Goal: Task Accomplishment & Management: Manage account settings

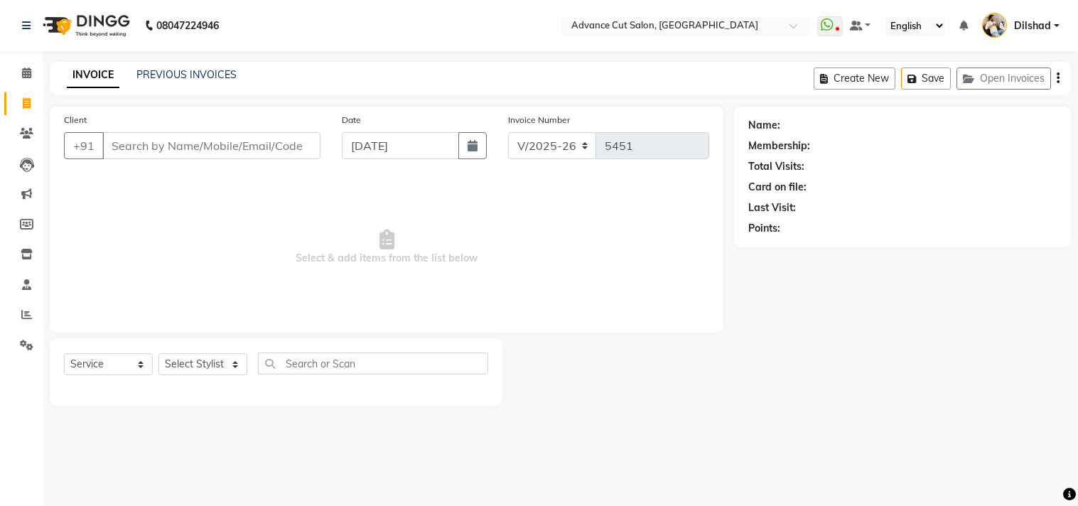
select select "922"
select select "service"
click at [204, 78] on link "PREVIOUS INVOICES" at bounding box center [186, 74] width 100 height 13
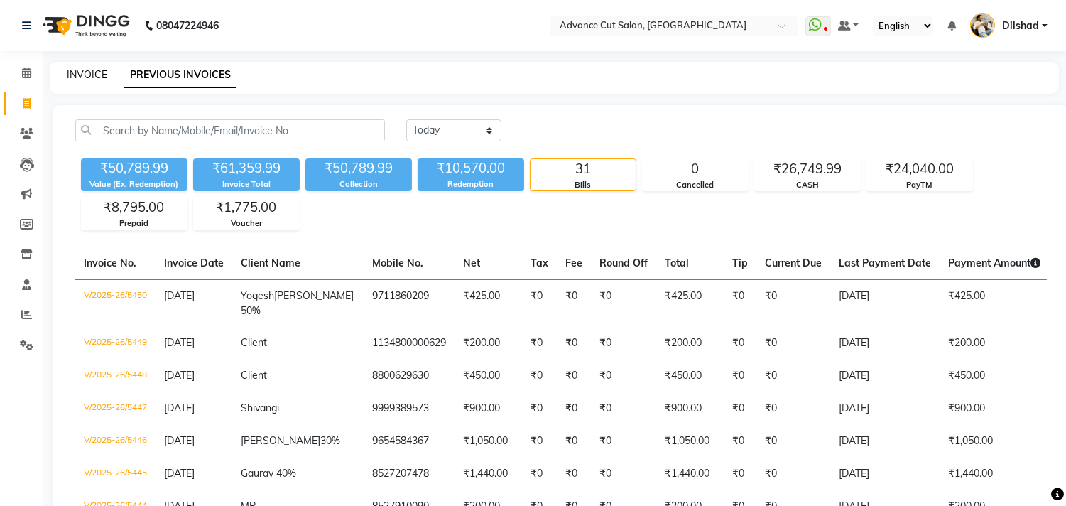
click at [72, 73] on link "INVOICE" at bounding box center [87, 74] width 40 height 13
select select "service"
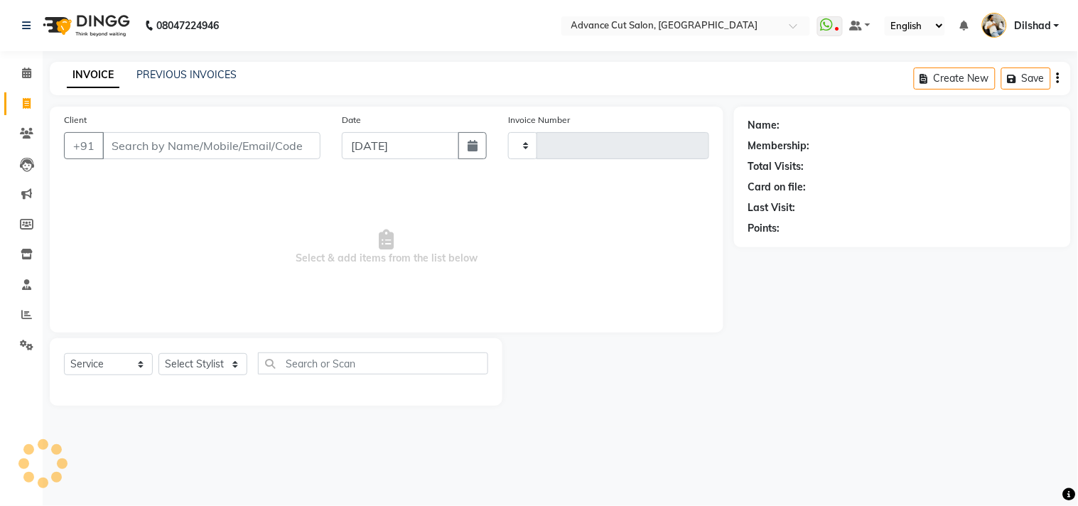
type input "5451"
select select "922"
click at [348, 71] on div "INVOICE PREVIOUS INVOICES Create New Save Open Invoices" at bounding box center [560, 78] width 1021 height 33
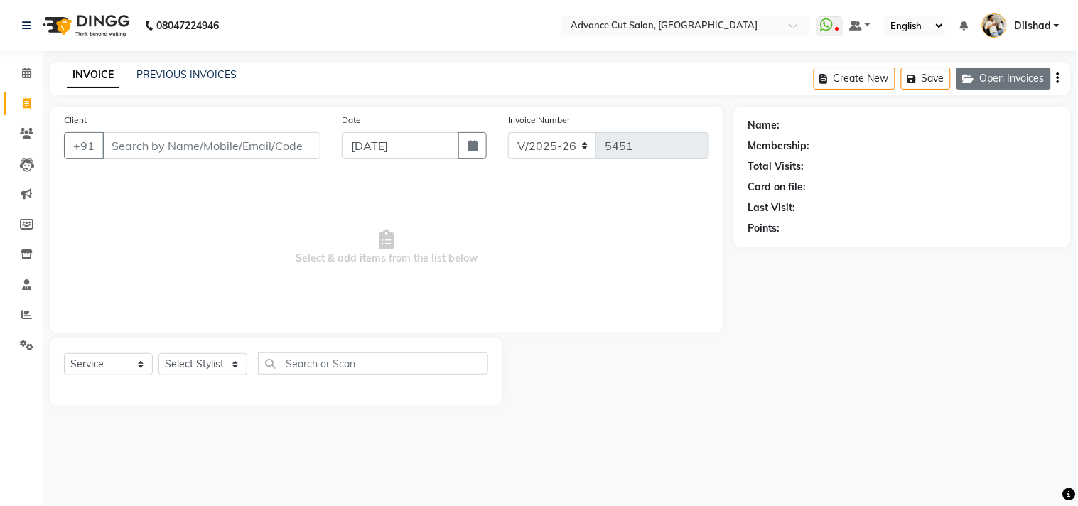
click at [976, 86] on button "Open Invoices" at bounding box center [1003, 78] width 94 height 22
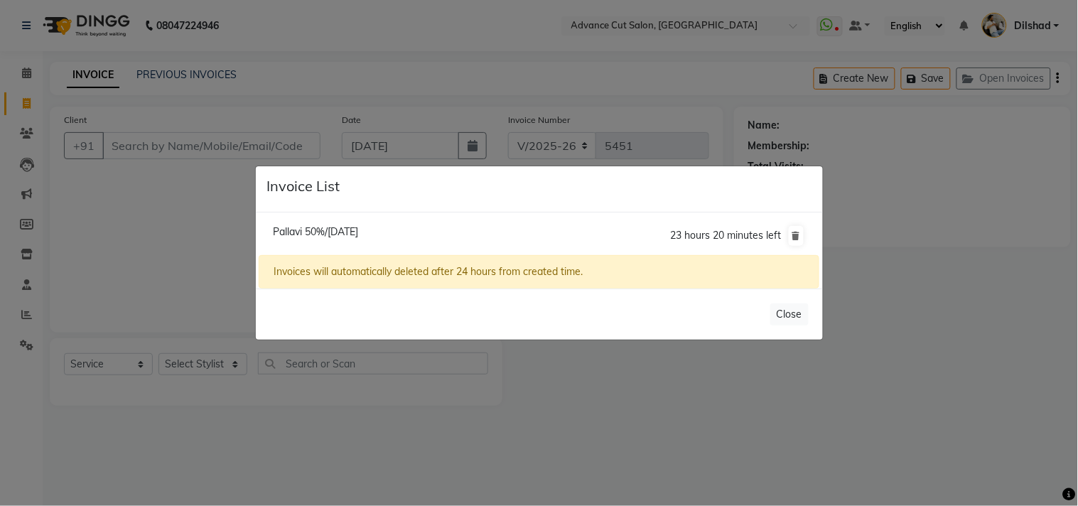
click at [346, 225] on span "Pallavi 50%/[DATE]" at bounding box center [315, 231] width 85 height 13
type input "9891296286"
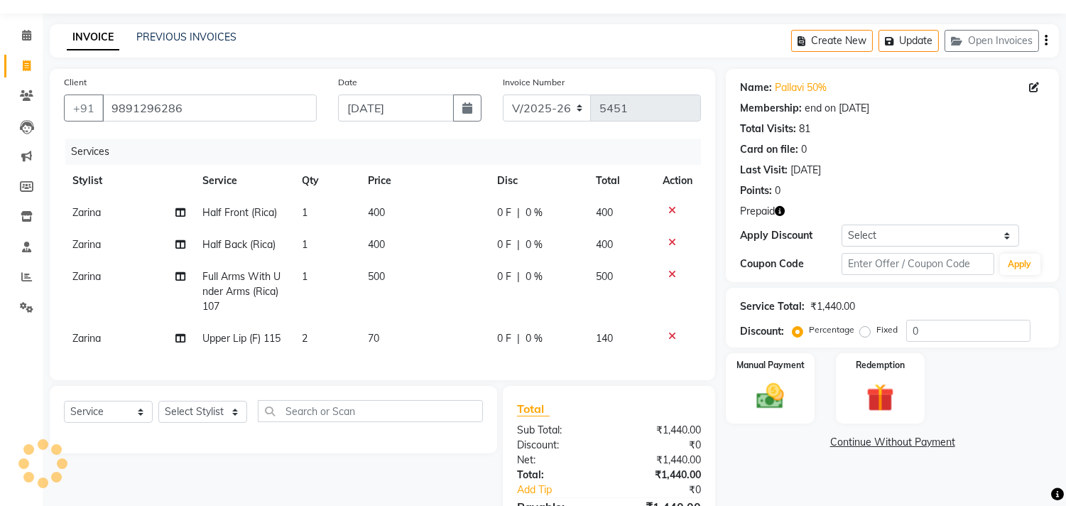
scroll to position [79, 0]
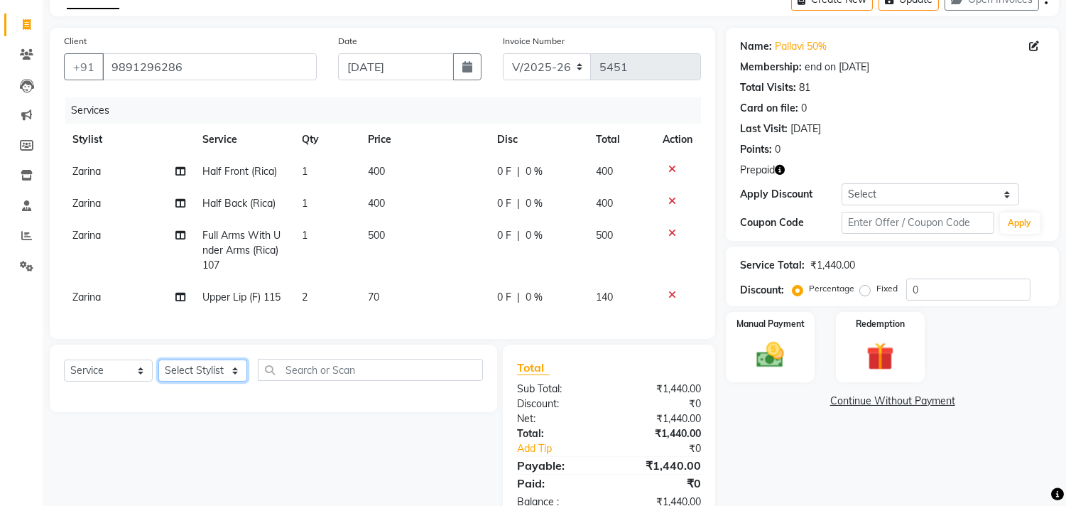
click at [185, 372] on select "Select Stylist [PERSON_NAME] [PERSON_NAME] [PERSON_NAME] [PERSON_NAME] [PERSON_…" at bounding box center [202, 370] width 89 height 22
select select "15349"
click at [158, 372] on select "Select Stylist [PERSON_NAME] [PERSON_NAME] [PERSON_NAME] [PERSON_NAME] [PERSON_…" at bounding box center [202, 370] width 89 height 22
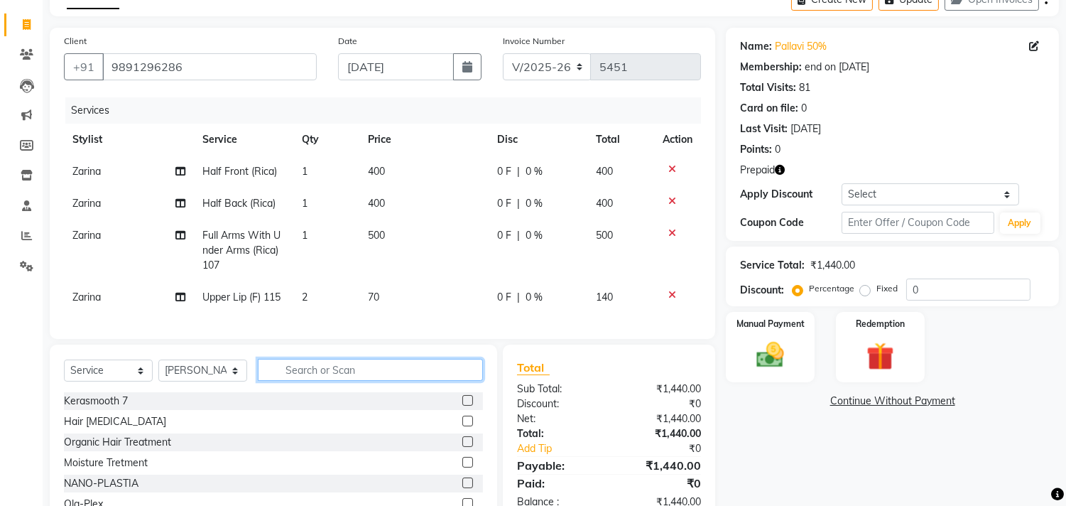
click at [292, 374] on input "text" at bounding box center [370, 370] width 225 height 22
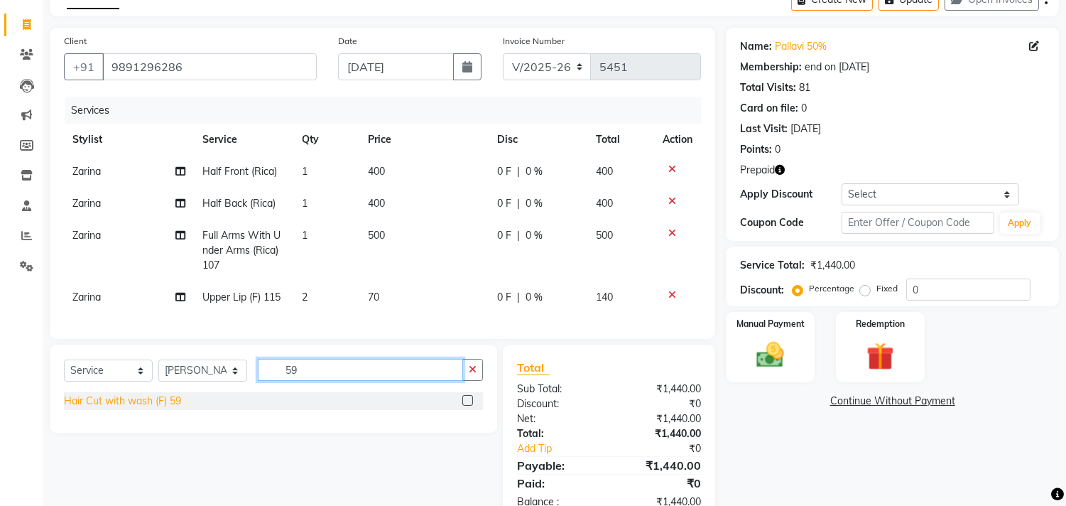
type input "59"
click at [109, 408] on div "Hair Cut with wash (F) 59" at bounding box center [122, 401] width 117 height 15
checkbox input "false"
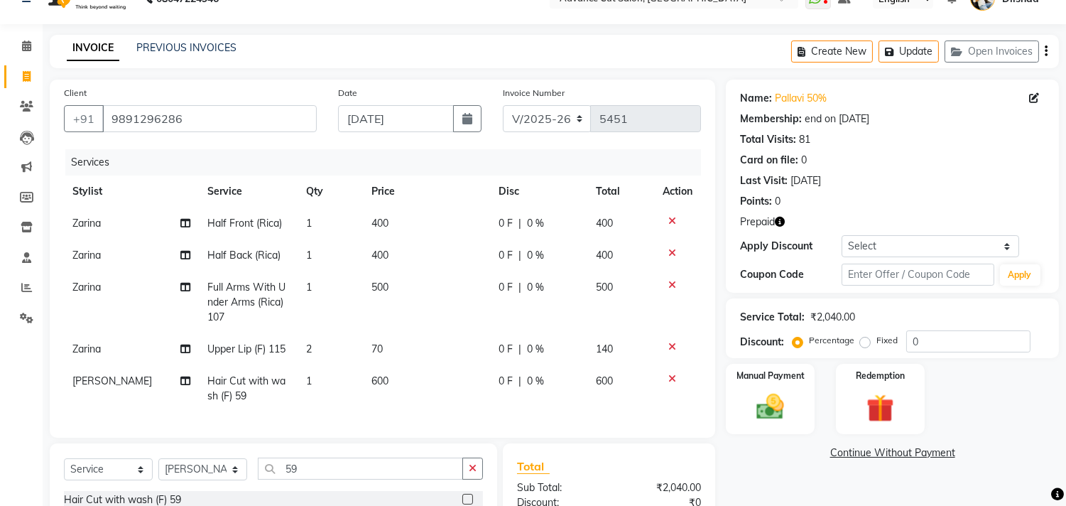
scroll to position [0, 0]
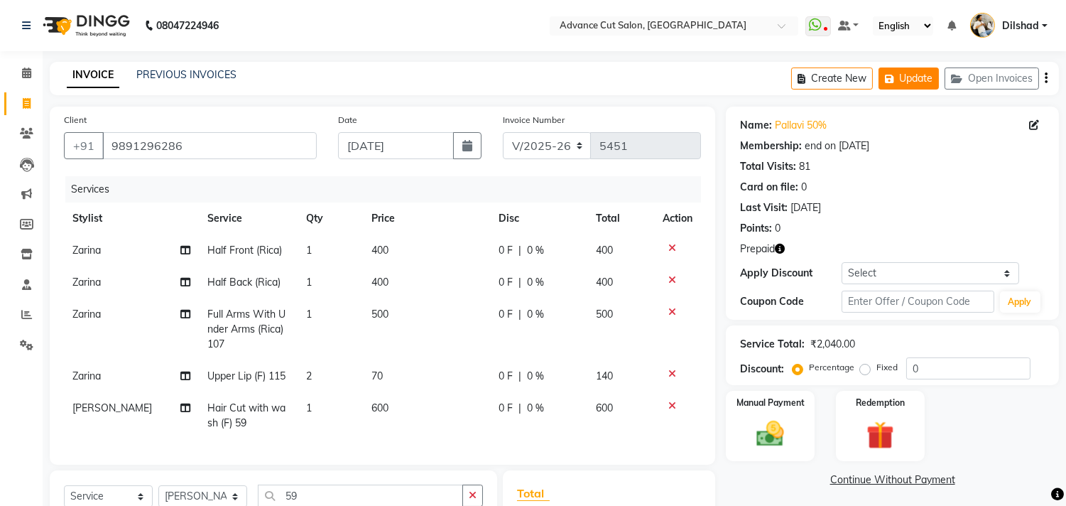
click at [904, 82] on button "Update" at bounding box center [909, 78] width 60 height 22
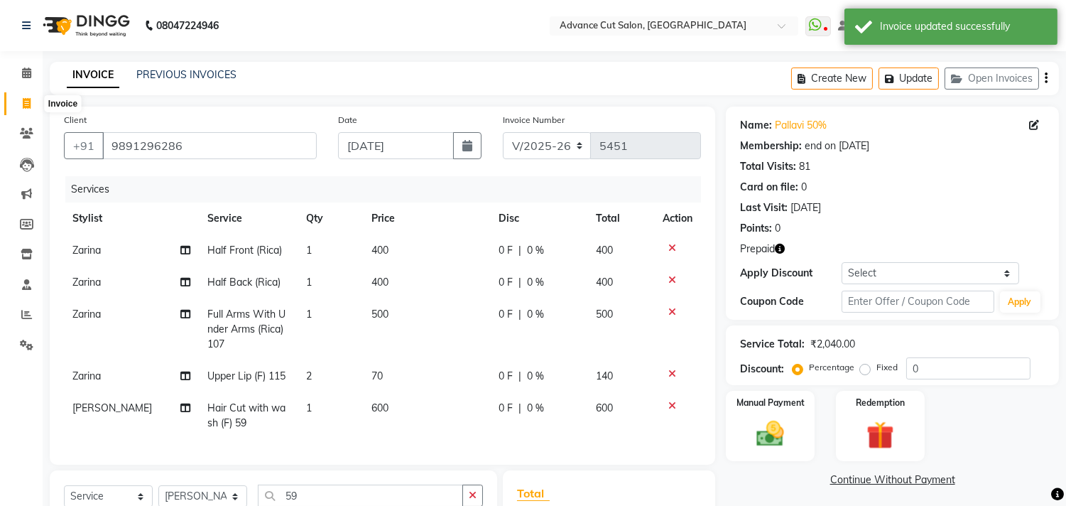
click at [22, 107] on span at bounding box center [26, 104] width 25 height 16
select select "service"
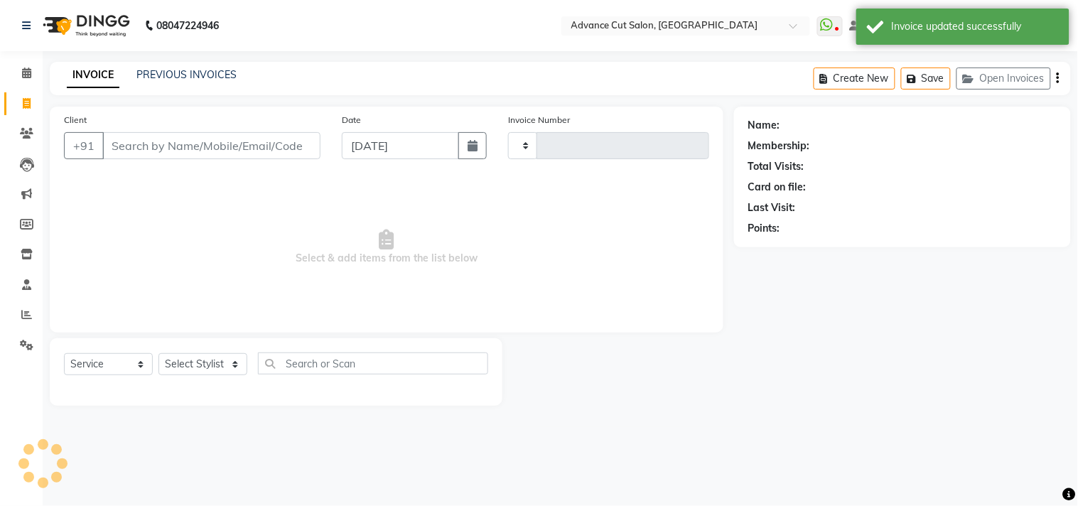
type input "5451"
select select "922"
click at [374, 62] on div "INVOICE PREVIOUS INVOICES Create New Save Open Invoices" at bounding box center [560, 78] width 1021 height 33
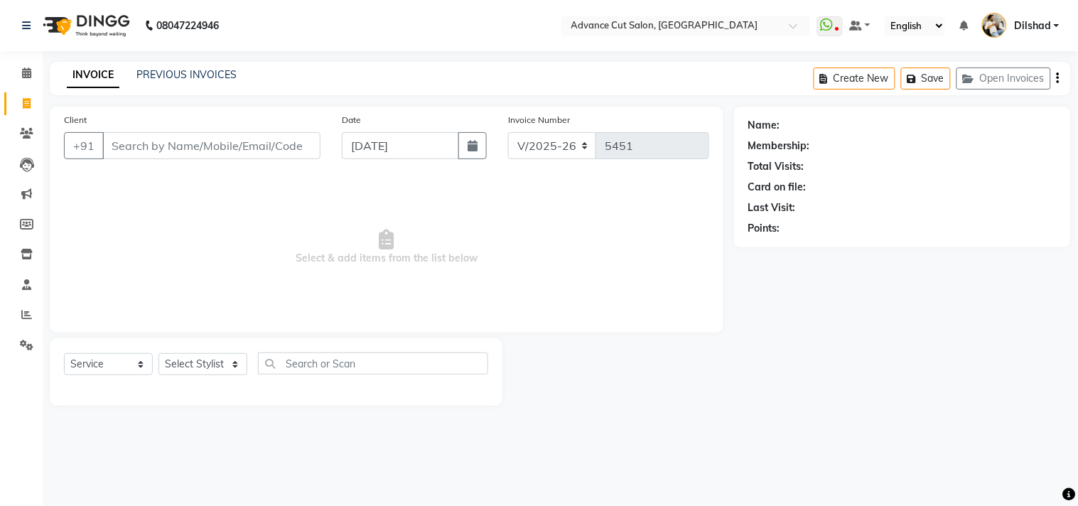
click at [1014, 61] on div "08047224946 Select Location × Advance Cut Salon, [GEOGRAPHIC_DATA] WhatsApp Sta…" at bounding box center [539, 253] width 1078 height 506
click at [1009, 72] on button "Open Invoices" at bounding box center [1003, 78] width 94 height 22
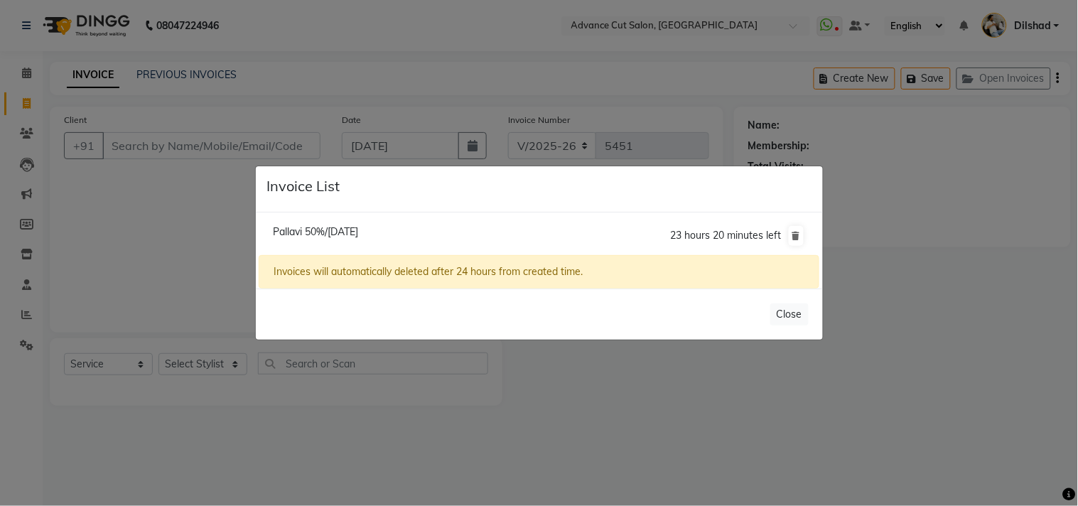
click at [305, 229] on span "Pallavi 50%/[DATE]" at bounding box center [315, 231] width 85 height 13
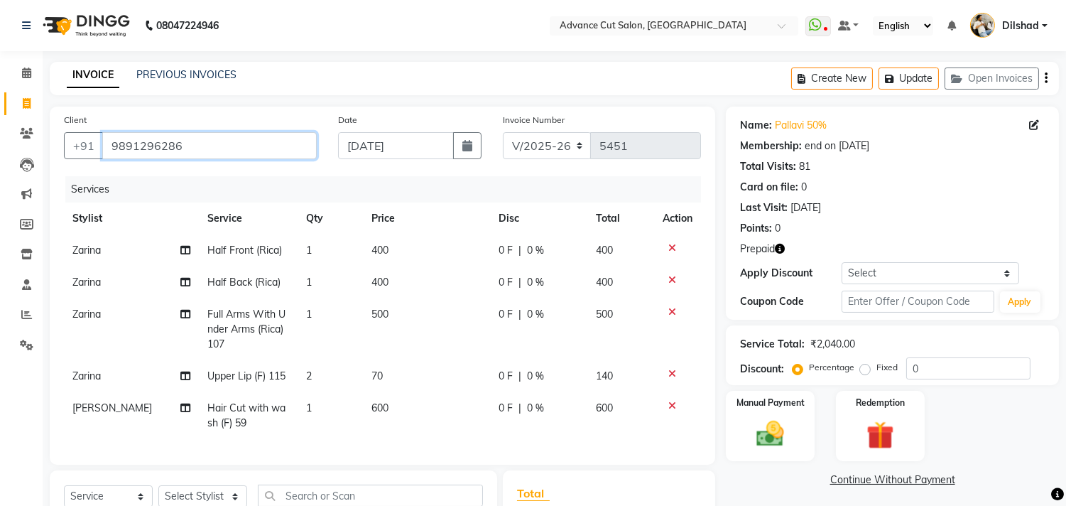
click at [210, 145] on input "9891296286" at bounding box center [209, 145] width 215 height 27
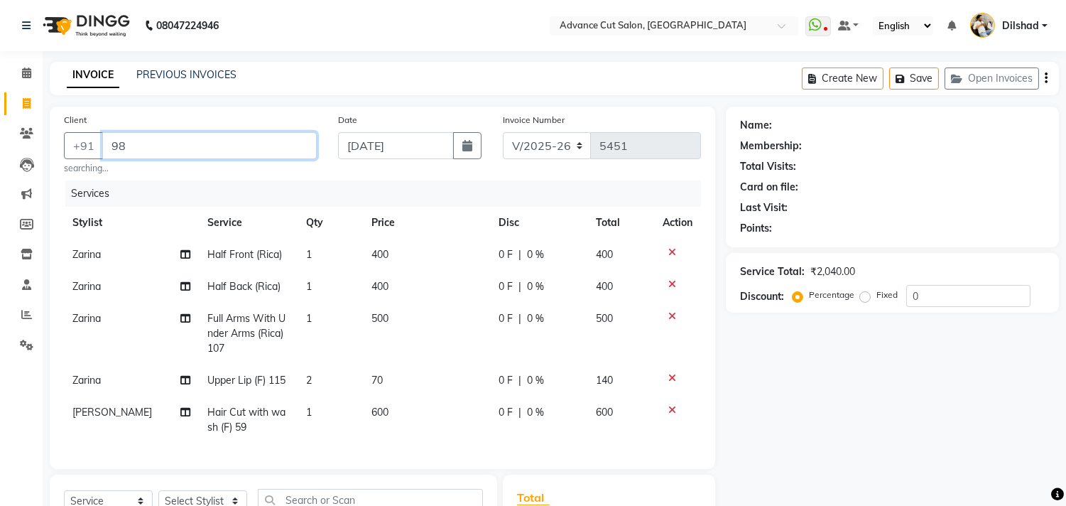
type input "9"
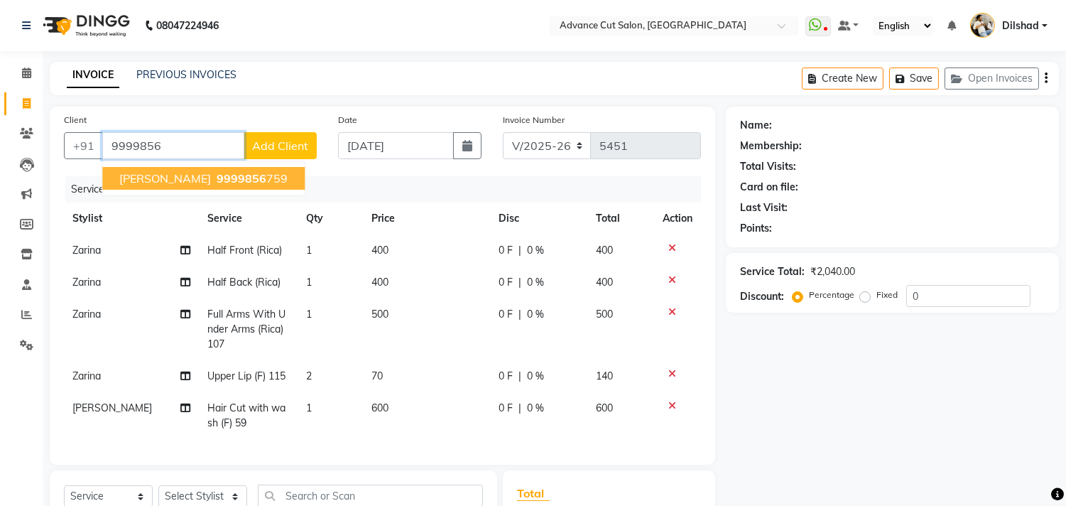
click at [217, 175] on span "9999856" at bounding box center [242, 178] width 50 height 14
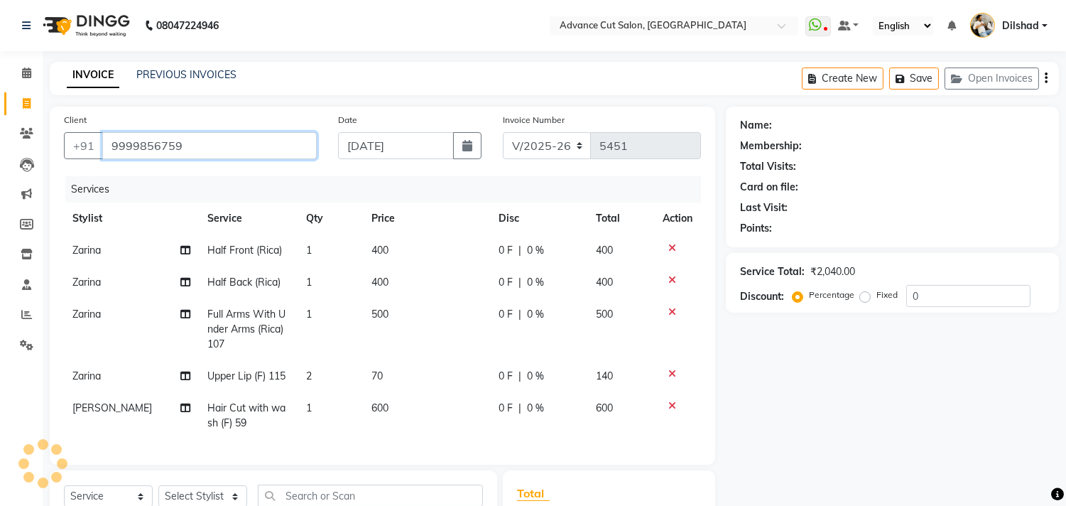
type input "9999856759"
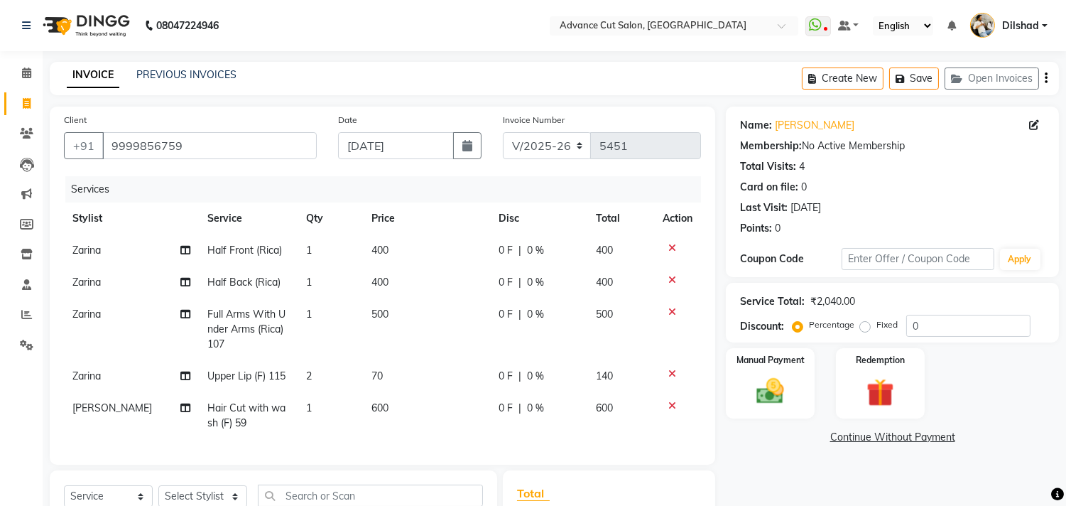
scroll to position [176, 0]
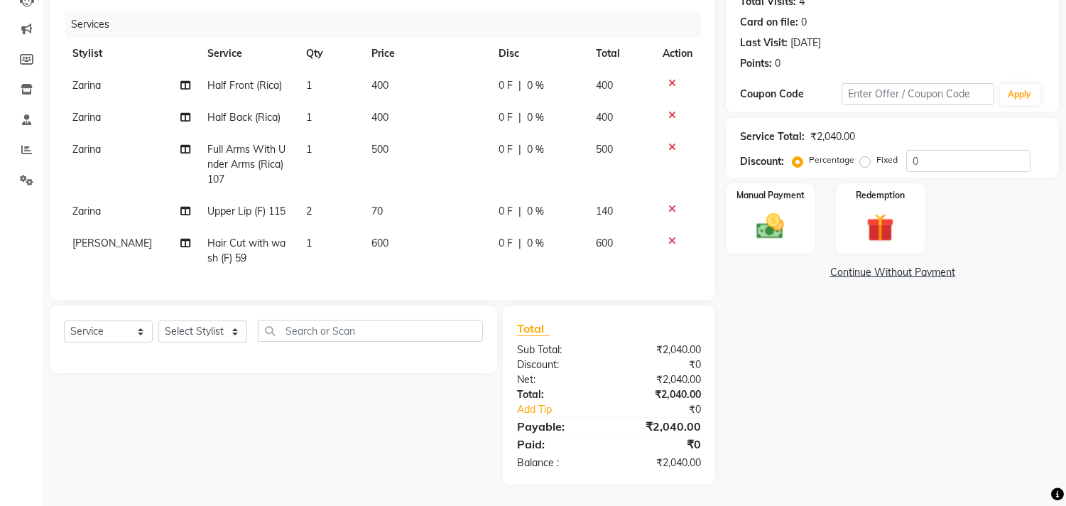
click at [352, 231] on td "1" at bounding box center [330, 250] width 65 height 47
select select "15349"
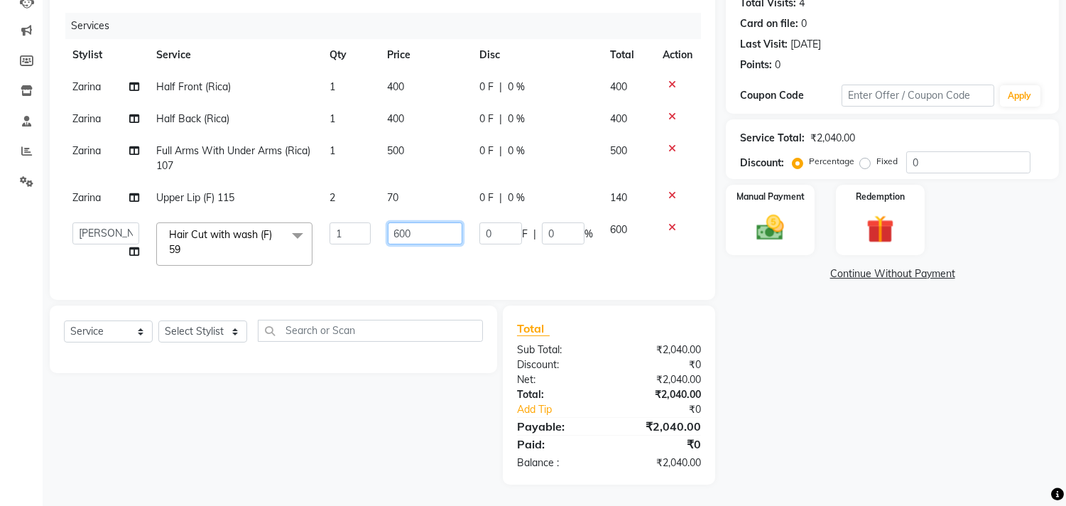
click at [398, 222] on input "600" at bounding box center [425, 233] width 75 height 22
type input "700"
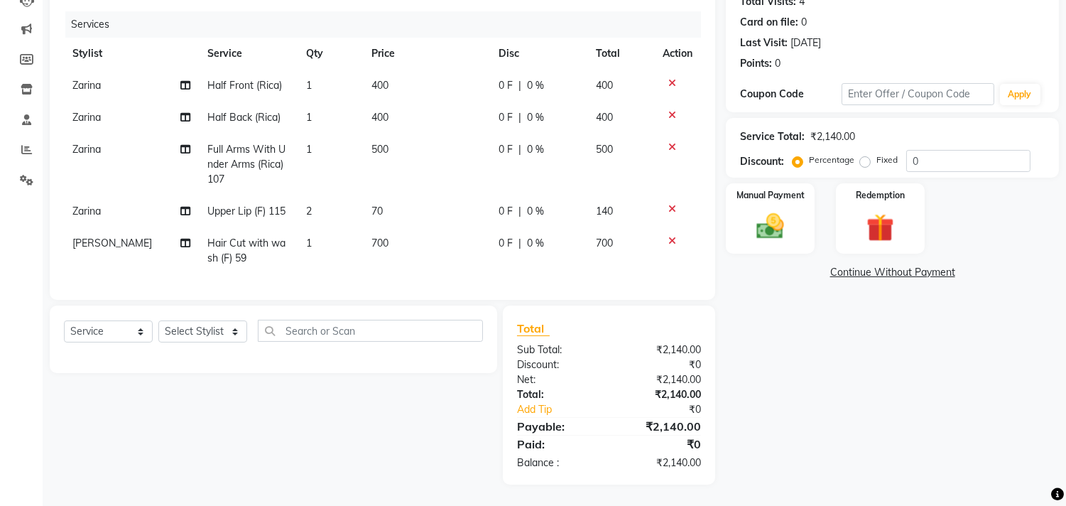
click at [464, 264] on div "Services Stylist Service Qty Price Disc Total Action Zarina Half Front (Rica) 1…" at bounding box center [382, 148] width 637 height 274
drag, startPoint x: 176, startPoint y: 330, endPoint x: 178, endPoint y: 321, distance: 9.3
click at [178, 330] on select "Select Stylist [PERSON_NAME] [PERSON_NAME] [PERSON_NAME] [PERSON_NAME] [PERSON_…" at bounding box center [202, 331] width 89 height 22
select select "15626"
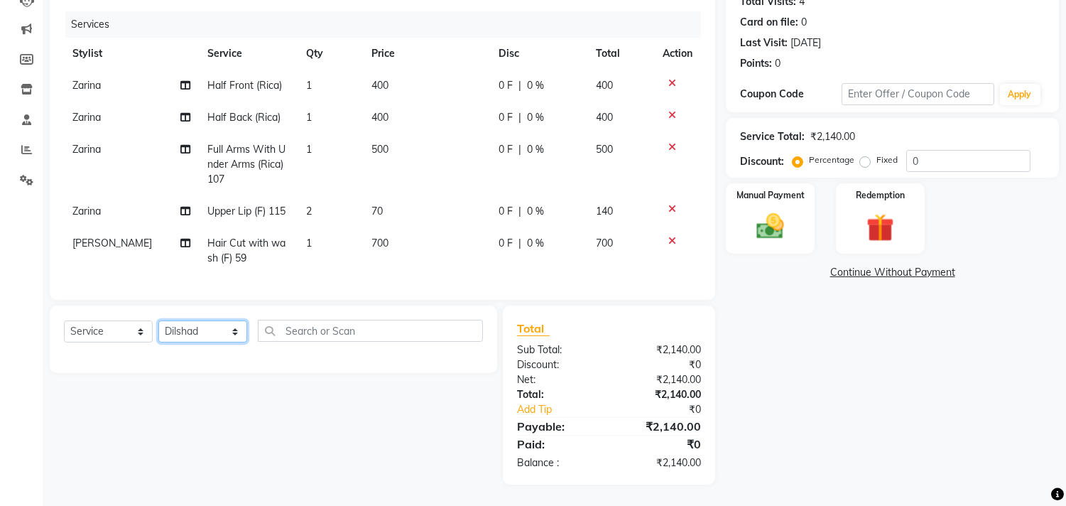
click at [158, 320] on select "Select Stylist [PERSON_NAME] [PERSON_NAME] [PERSON_NAME] [PERSON_NAME] [PERSON_…" at bounding box center [202, 331] width 89 height 22
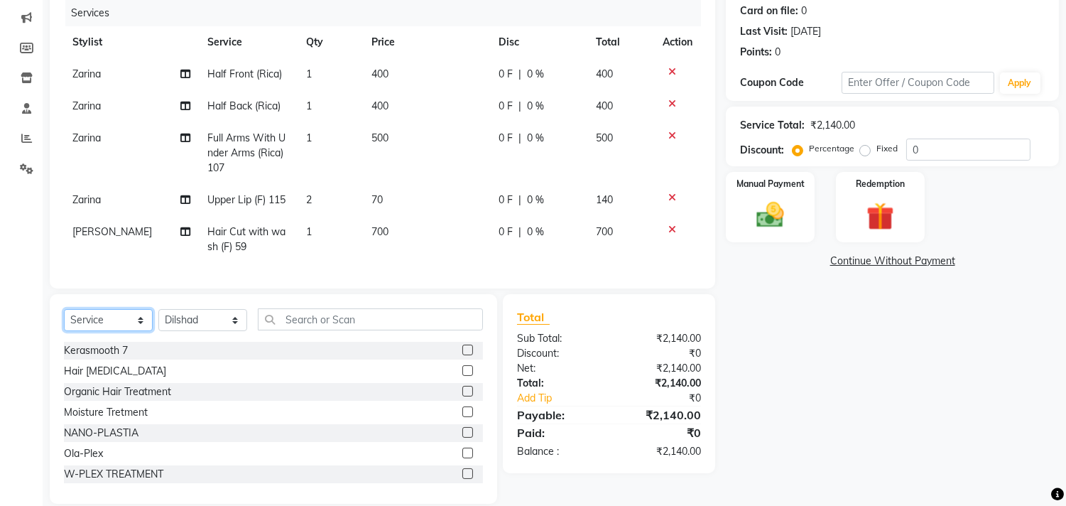
click at [100, 331] on select "Select Service Product Membership Package Voucher Prepaid Gift Card" at bounding box center [108, 320] width 89 height 22
select select "product"
click at [64, 320] on select "Select Service Product Membership Package Voucher Prepaid Gift Card" at bounding box center [108, 320] width 89 height 22
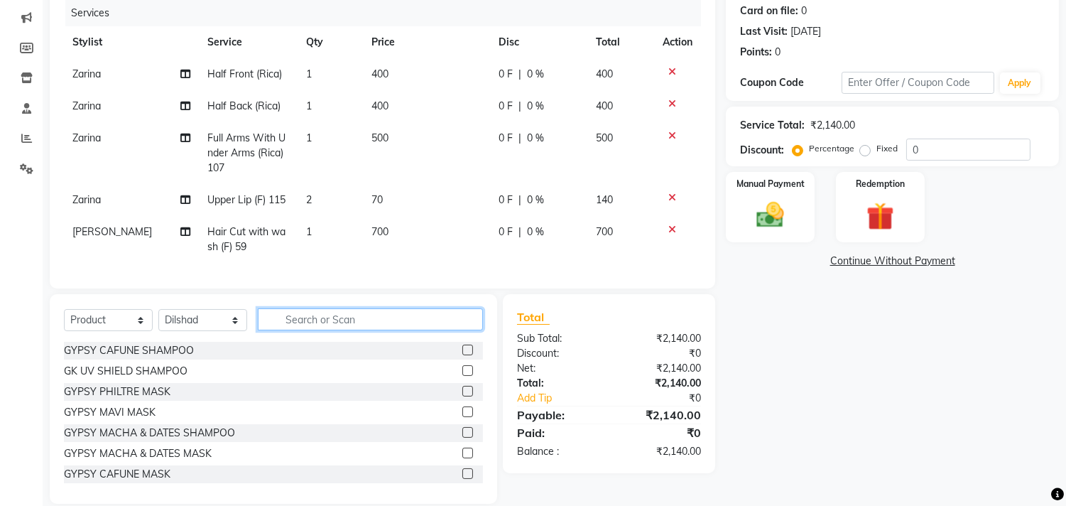
click at [338, 330] on input "text" at bounding box center [370, 319] width 225 height 22
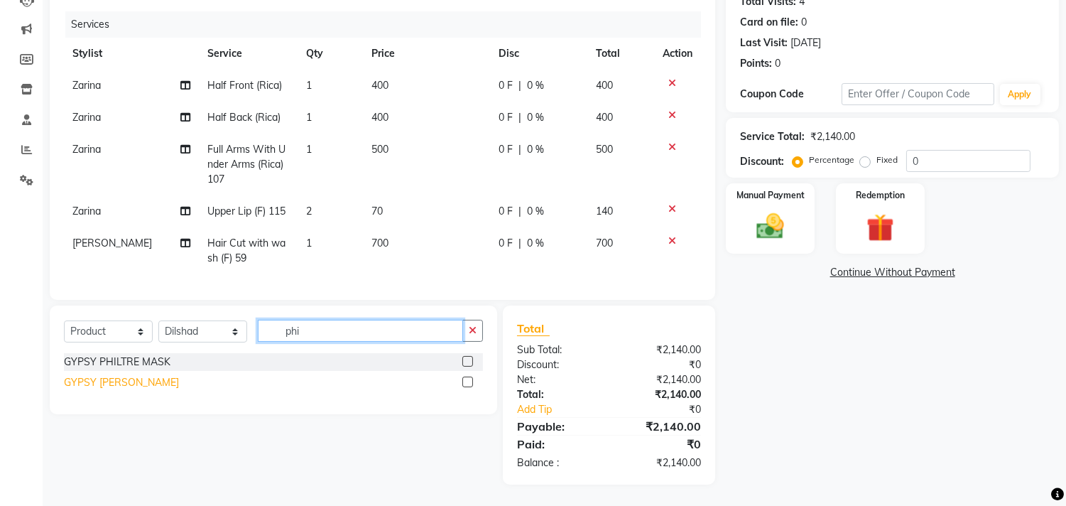
type input "phi"
drag, startPoint x: 104, startPoint y: 382, endPoint x: 193, endPoint y: 366, distance: 90.3
click at [107, 382] on div "GYPSY [PERSON_NAME]" at bounding box center [121, 382] width 115 height 15
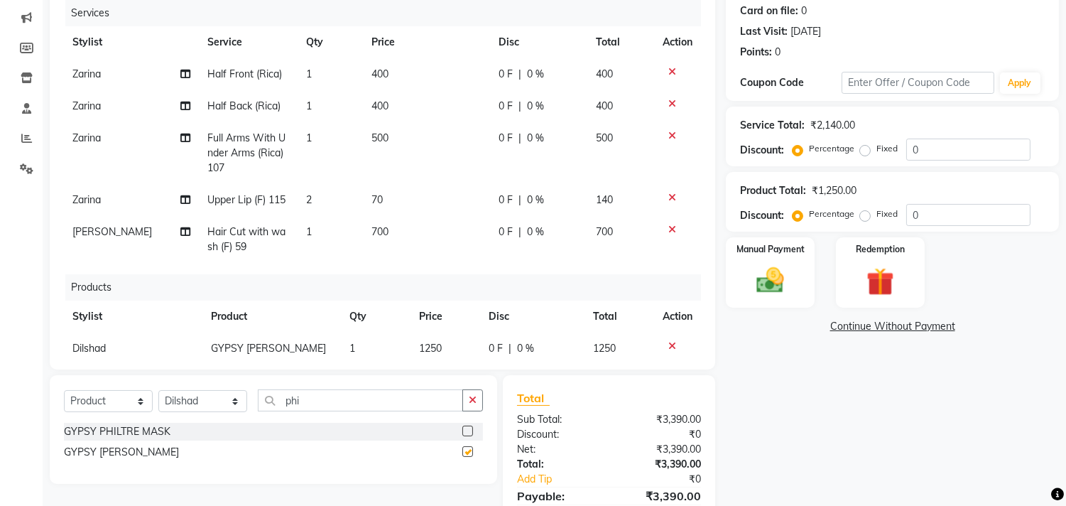
checkbox input "false"
click at [302, 399] on input "phi" at bounding box center [360, 400] width 205 height 22
type input "p"
type input "mav"
click at [132, 429] on div "GYPSY MAVI MASK" at bounding box center [110, 431] width 92 height 15
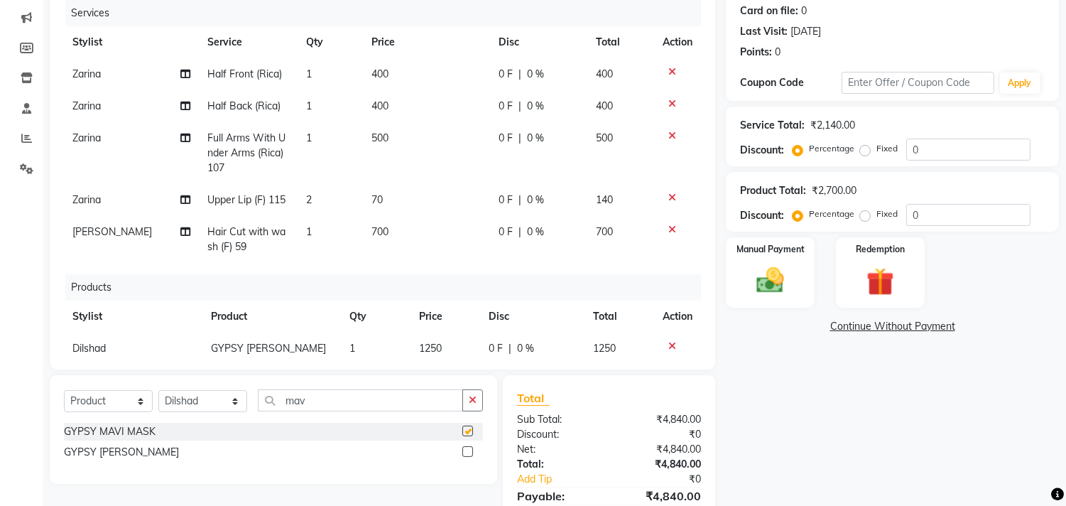
checkbox input "false"
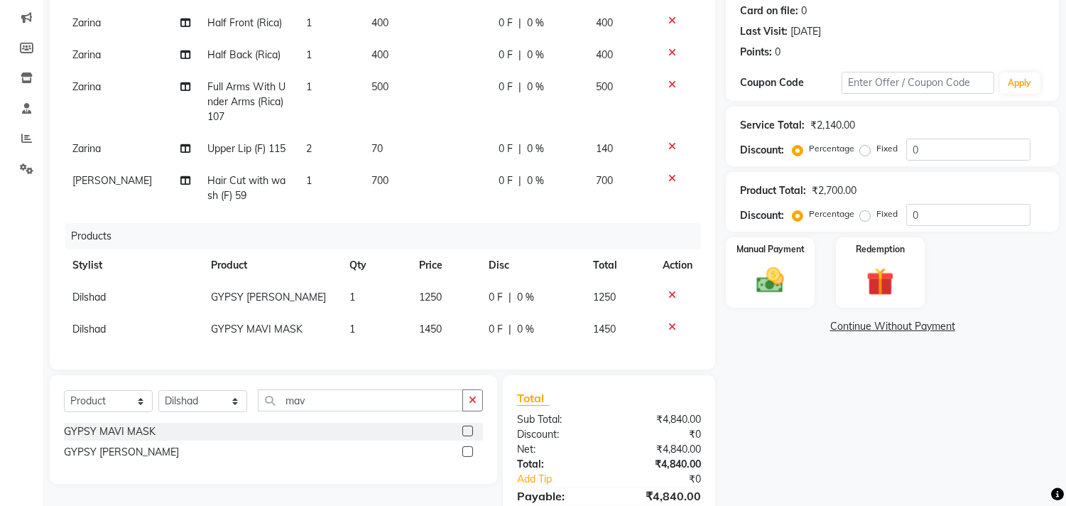
scroll to position [79, 0]
click at [502, 285] on td "0 F | 0 %" at bounding box center [532, 296] width 104 height 32
select select "15626"
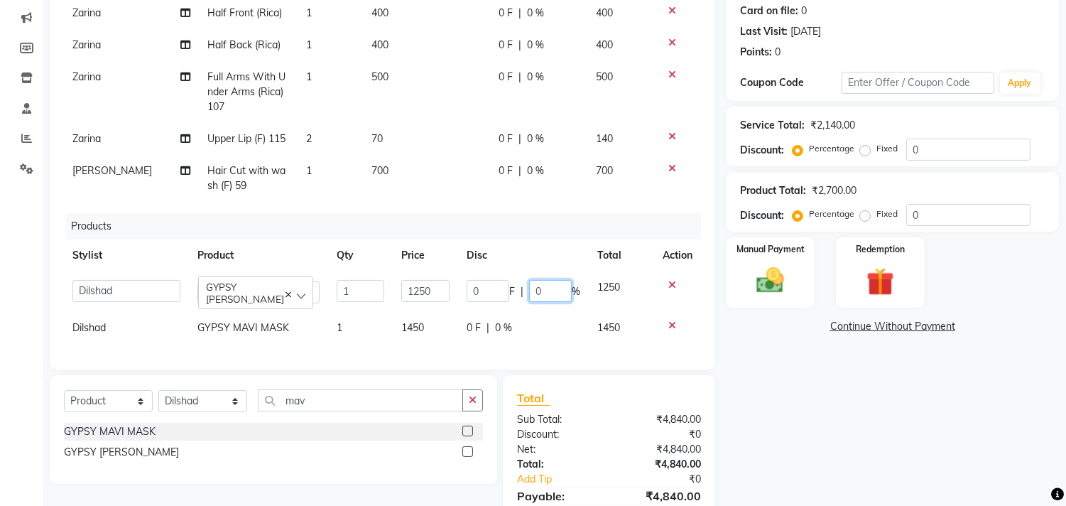
click at [529, 284] on input "0" at bounding box center [550, 291] width 43 height 22
type input "10"
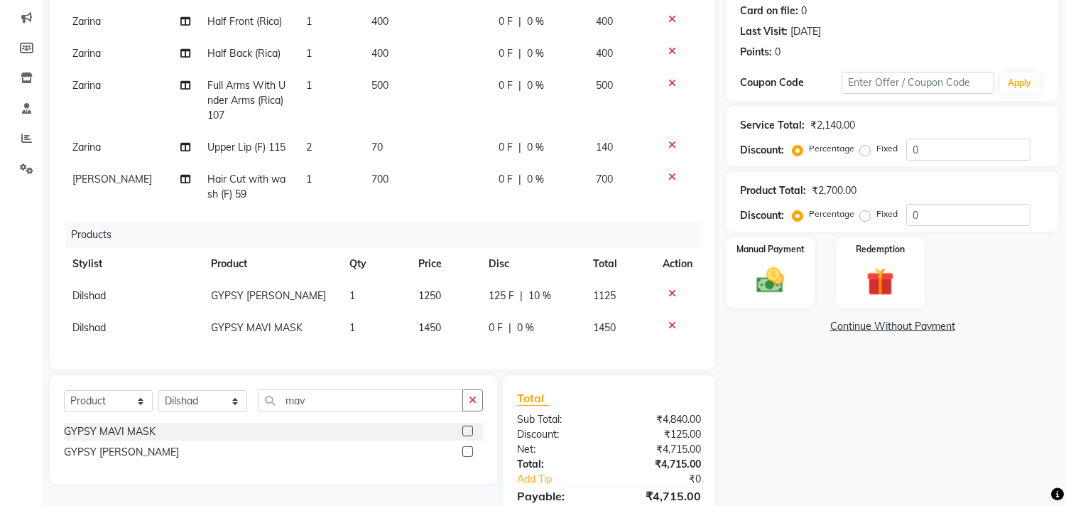
click at [489, 321] on div "0 F | 0 %" at bounding box center [532, 327] width 87 height 15
select select "15626"
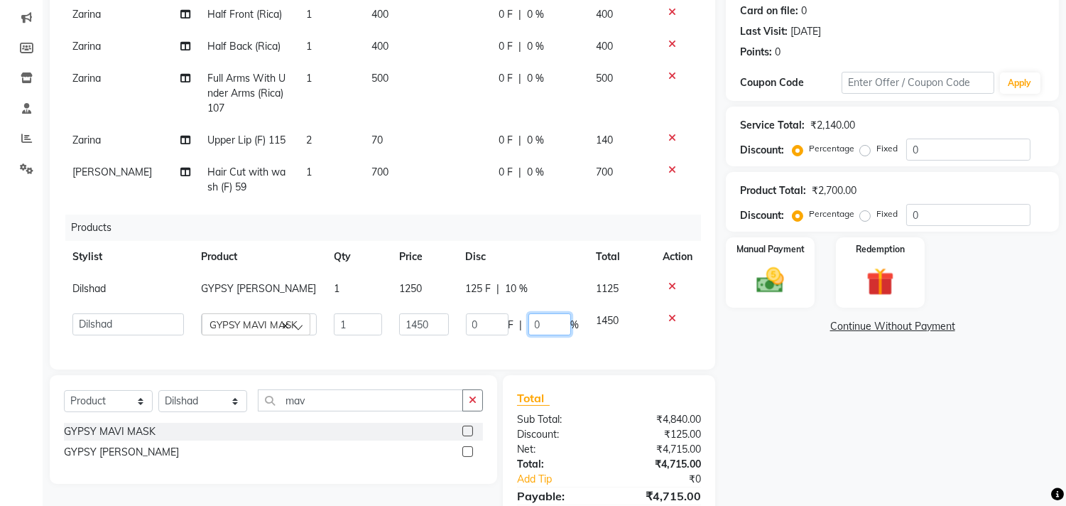
click at [529, 330] on input "0" at bounding box center [550, 324] width 43 height 22
type input "10"
click at [736, 296] on div "Manual Payment" at bounding box center [771, 272] width 92 height 72
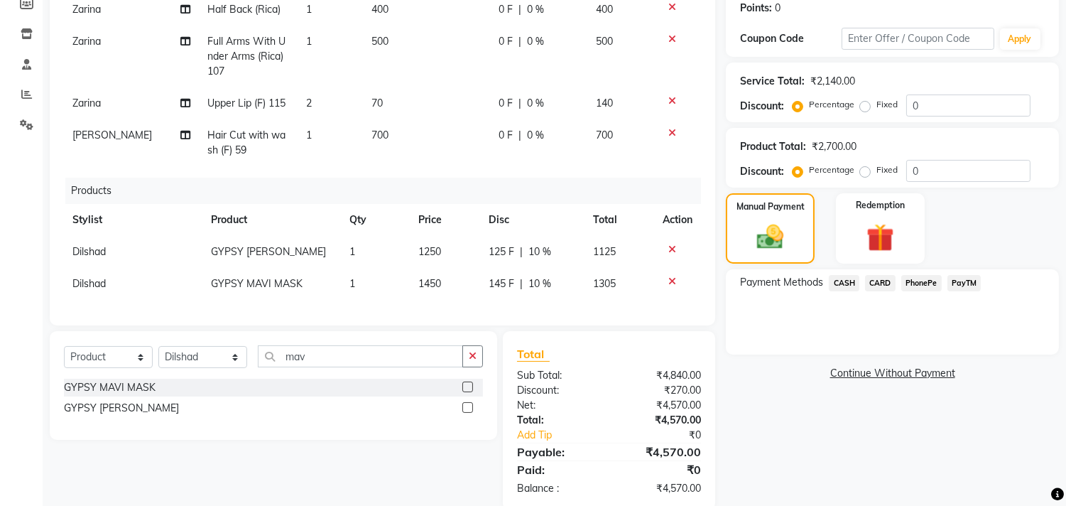
scroll to position [246, 0]
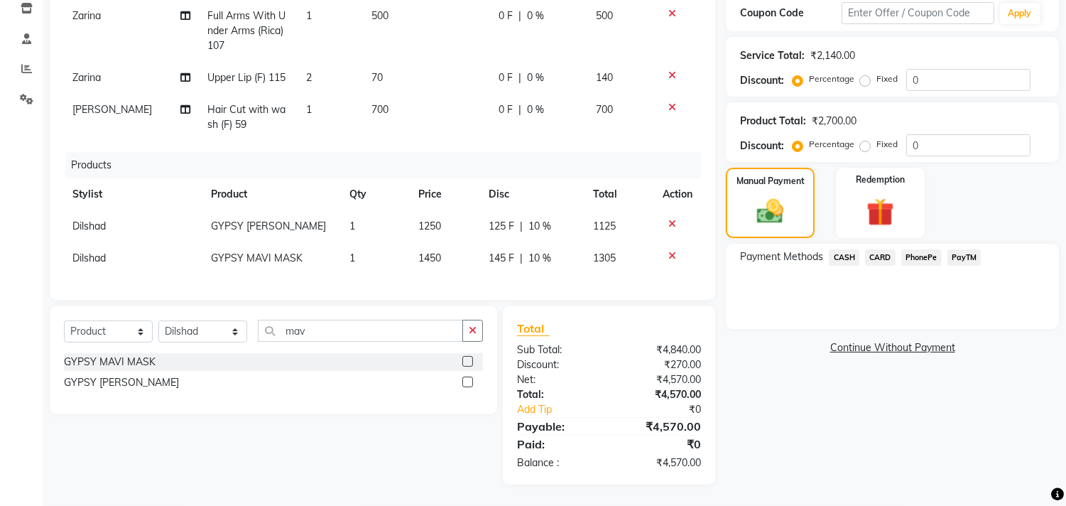
click at [423, 97] on td "700" at bounding box center [426, 117] width 127 height 47
select select "15349"
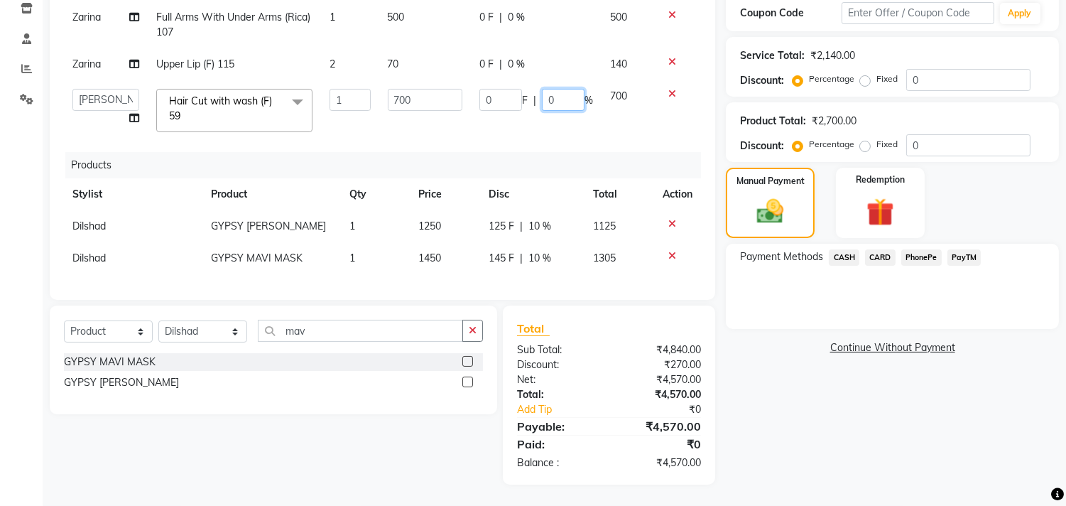
click at [542, 89] on input "0" at bounding box center [563, 100] width 43 height 22
type input "70"
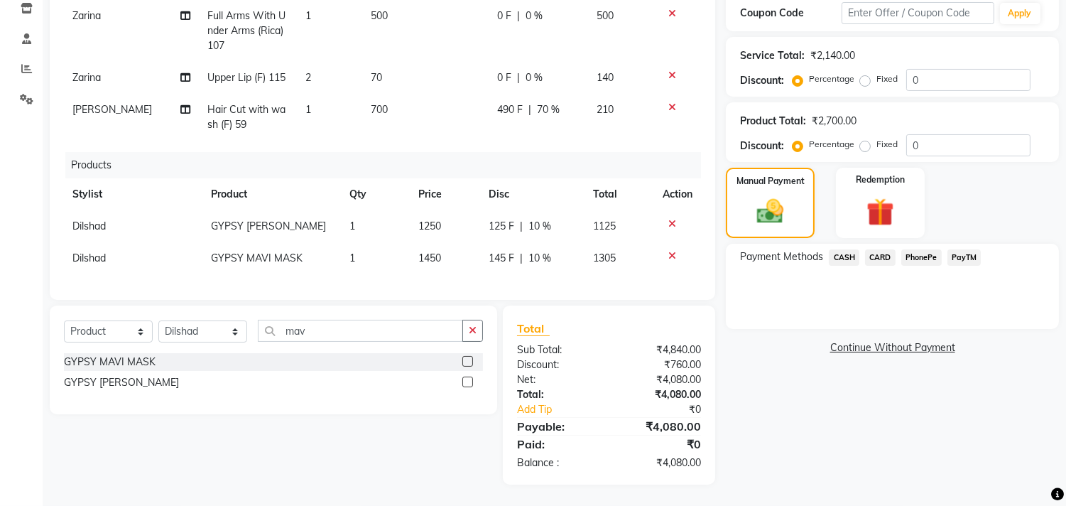
click at [847, 252] on span "CASH" at bounding box center [844, 257] width 31 height 16
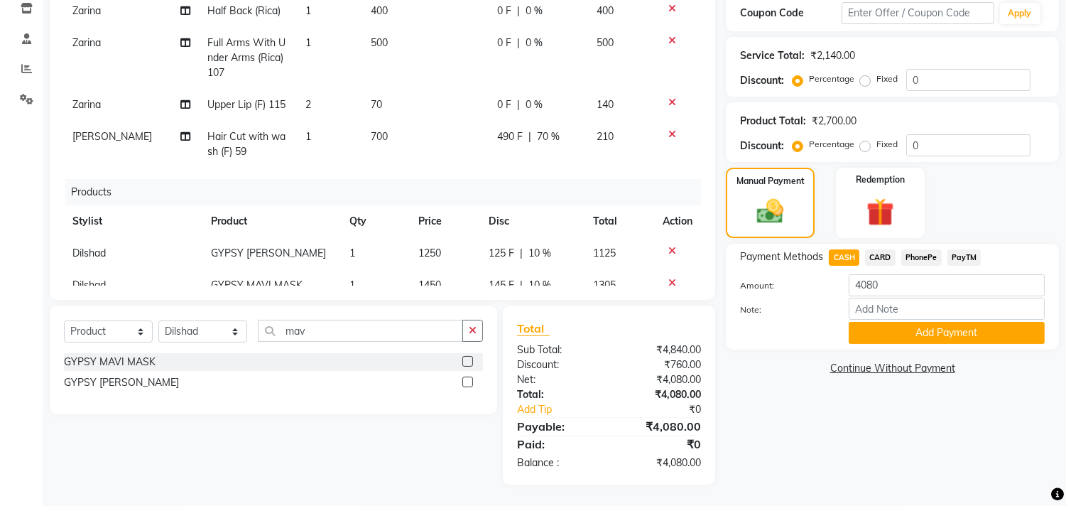
scroll to position [0, 0]
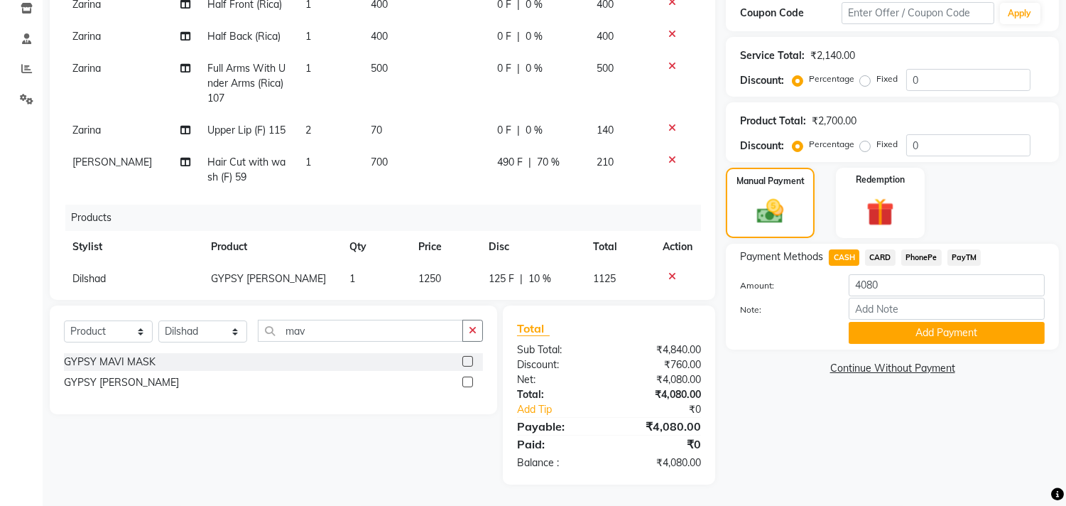
click at [537, 160] on span "70 %" at bounding box center [548, 162] width 23 height 15
select select "15349"
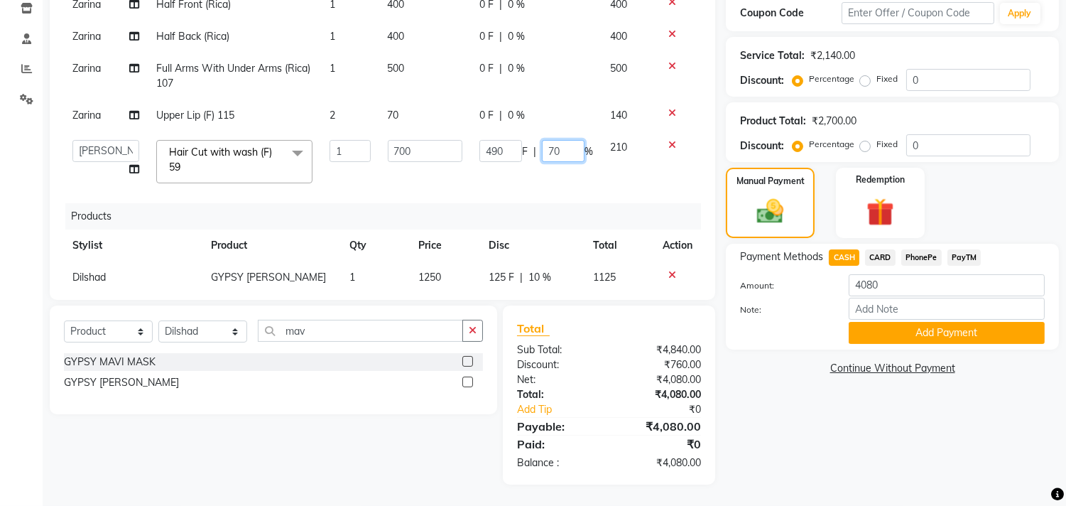
click at [544, 144] on input "70" at bounding box center [563, 151] width 43 height 22
type input "0"
click at [514, 170] on td "490 F | 0 %" at bounding box center [536, 161] width 131 height 60
select select "15349"
click at [479, 146] on input "0" at bounding box center [500, 151] width 43 height 22
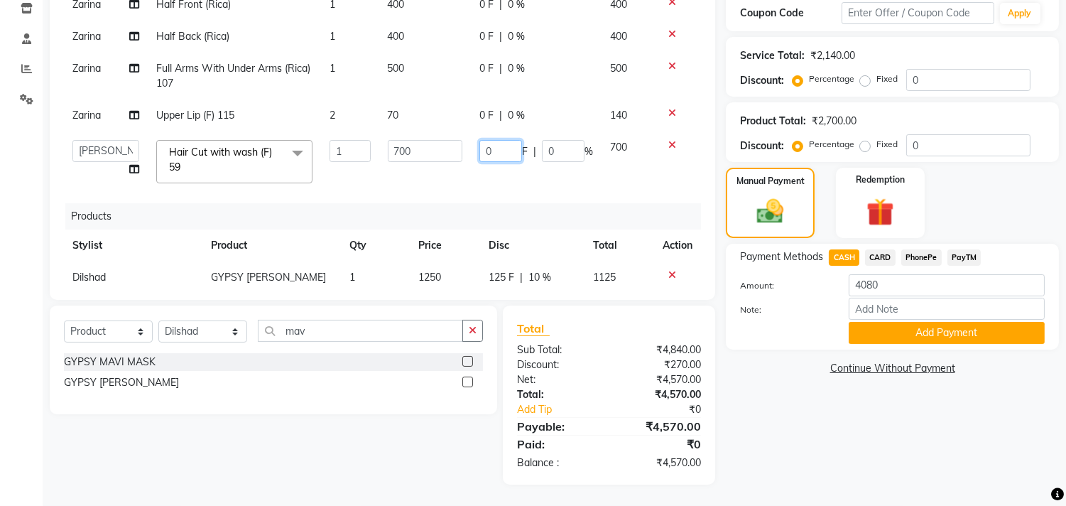
type input "70"
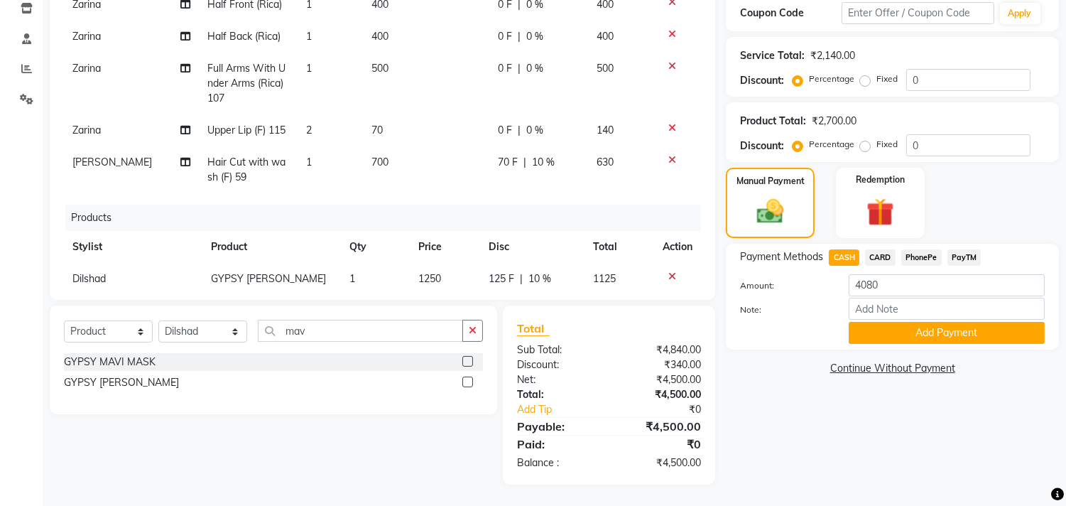
click at [524, 178] on td "70 F | 10 %" at bounding box center [538, 169] width 99 height 47
select select "15349"
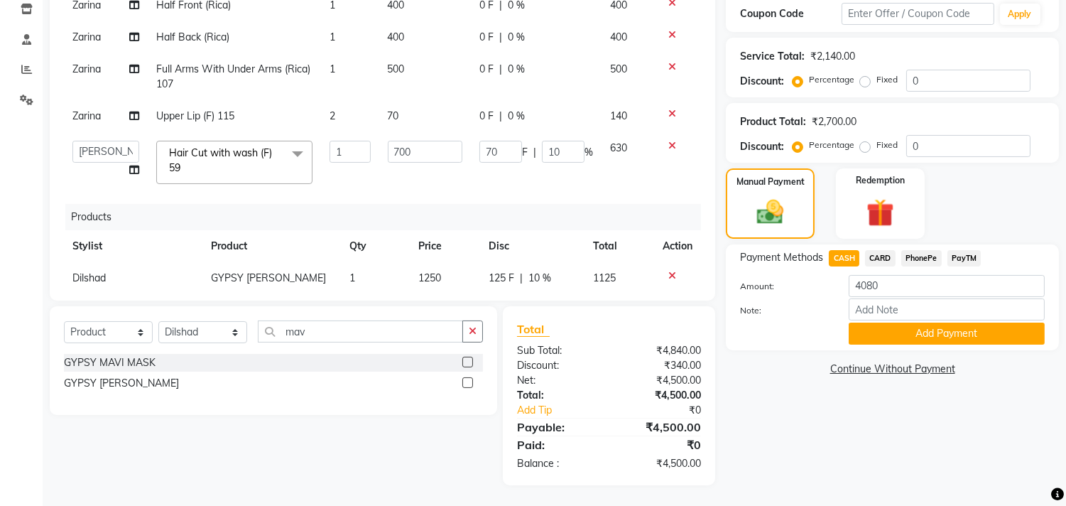
scroll to position [246, 0]
click at [840, 250] on span "CASH" at bounding box center [844, 257] width 31 height 16
type input "4500"
click at [889, 331] on button "Add Payment" at bounding box center [947, 333] width 196 height 22
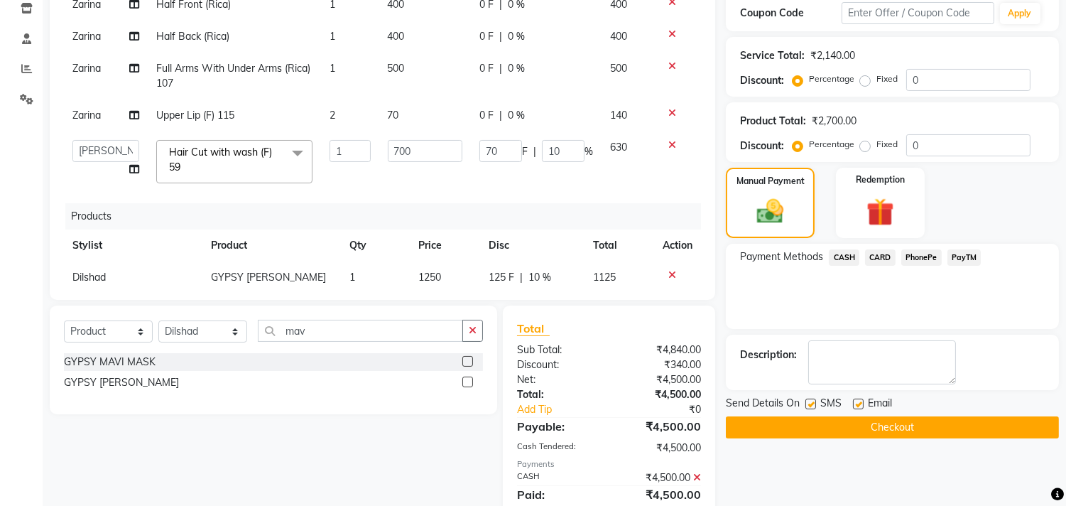
scroll to position [296, 0]
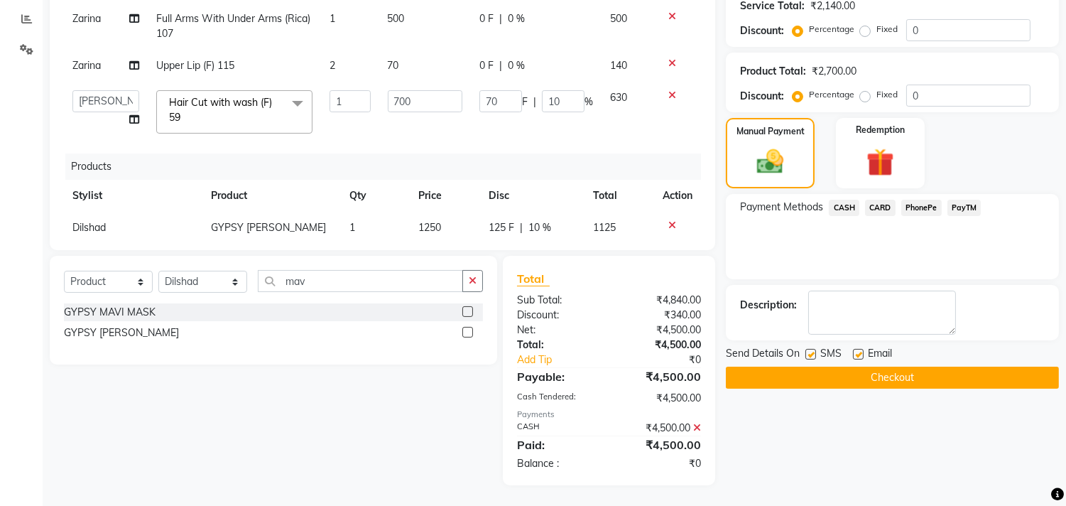
click at [884, 389] on div "Name: [PERSON_NAME] Membership: No Active Membership Total Visits: 4 Card on fi…" at bounding box center [898, 148] width 344 height 674
click at [884, 379] on button "Checkout" at bounding box center [892, 378] width 333 height 22
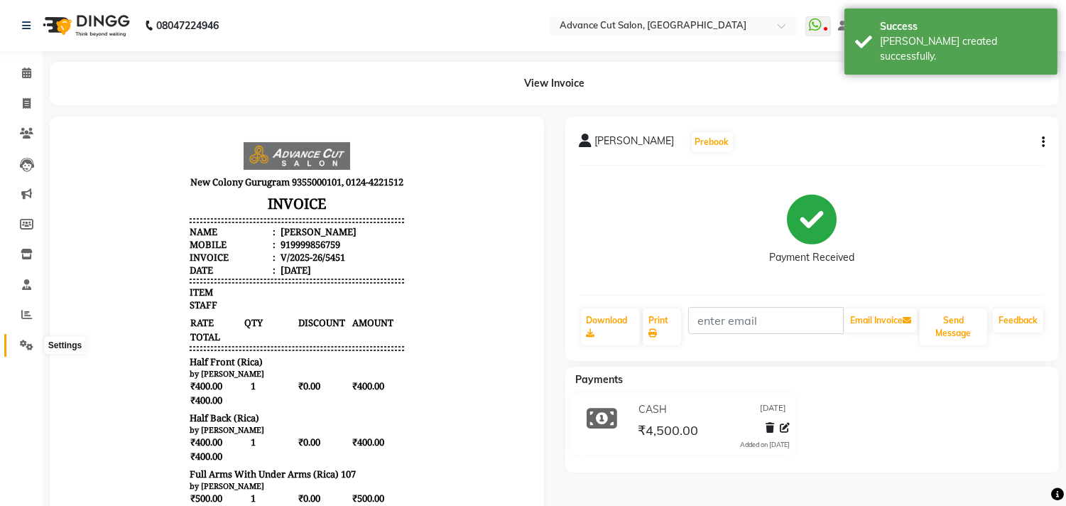
click at [21, 340] on icon at bounding box center [26, 345] width 13 height 11
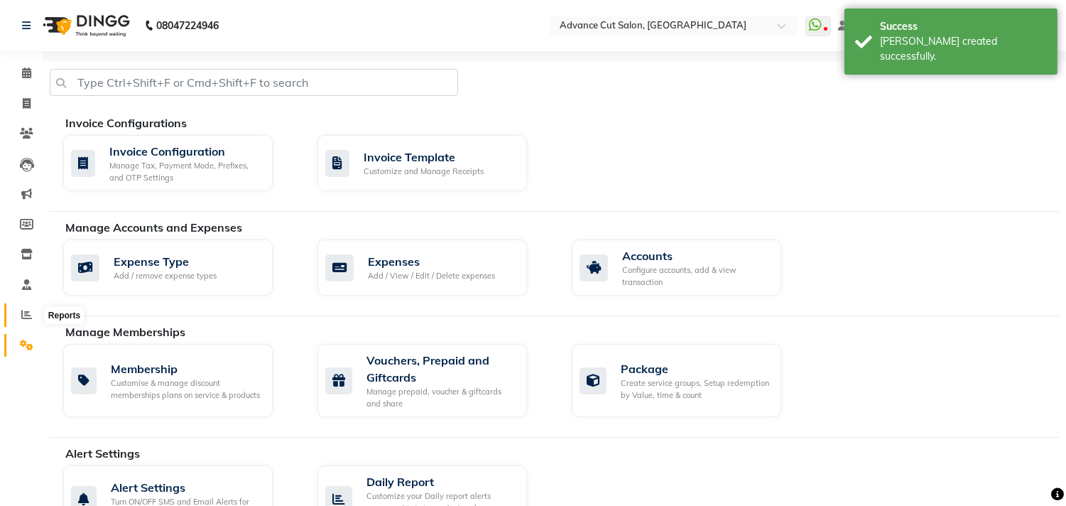
click at [16, 315] on span at bounding box center [26, 315] width 25 height 16
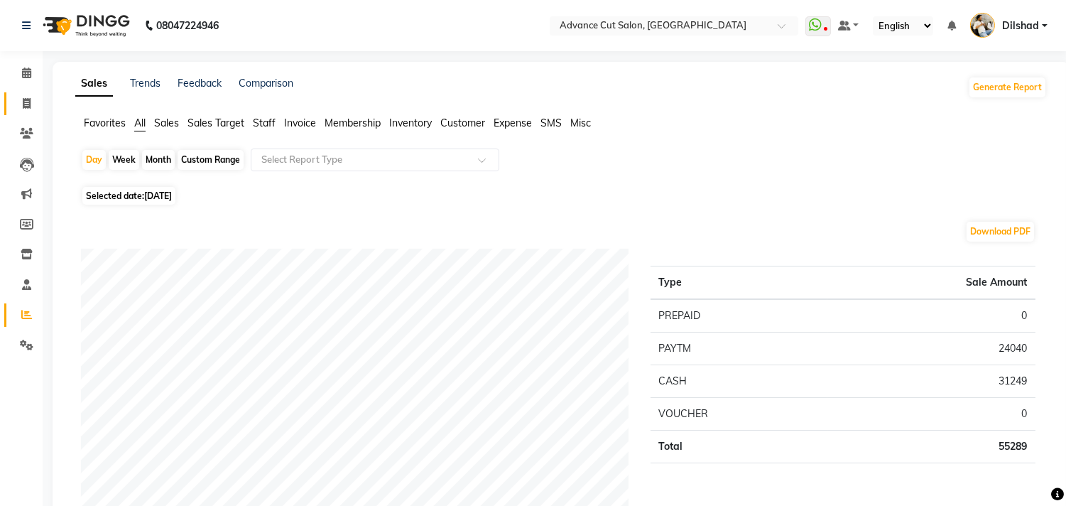
click at [12, 109] on link "Invoice" at bounding box center [21, 103] width 34 height 23
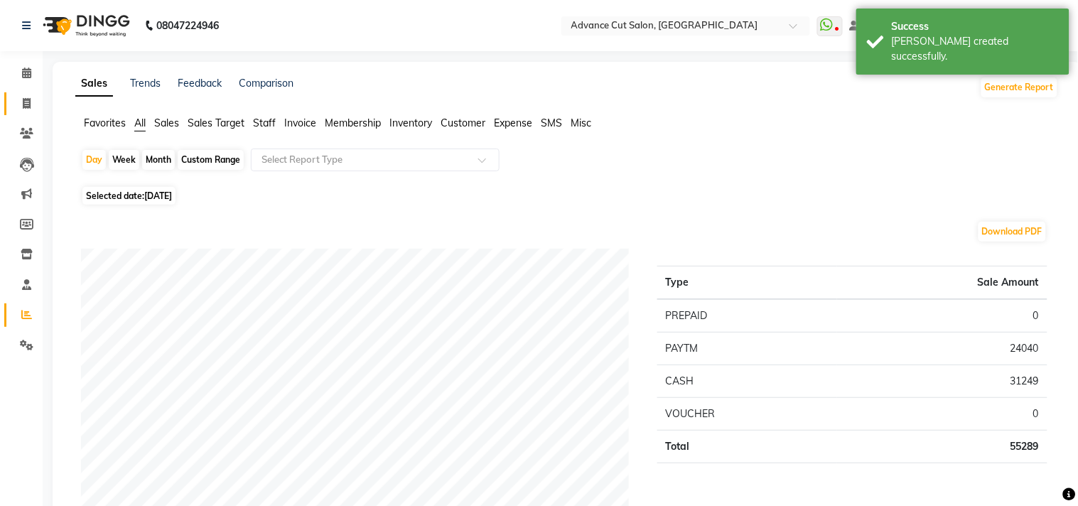
select select "922"
select select "service"
